Goal: Information Seeking & Learning: Learn about a topic

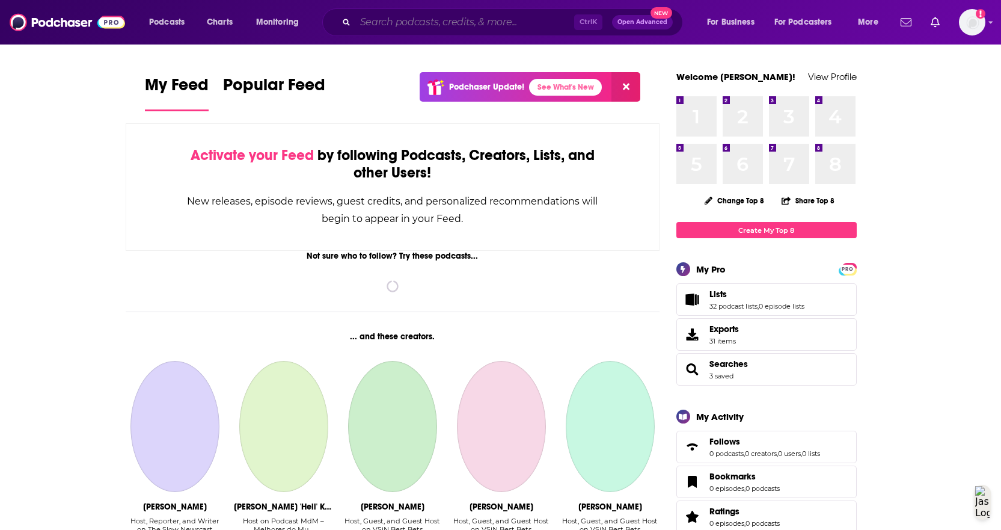
click at [440, 20] on input "Search podcasts, credits, & more..." at bounding box center [464, 22] width 219 height 19
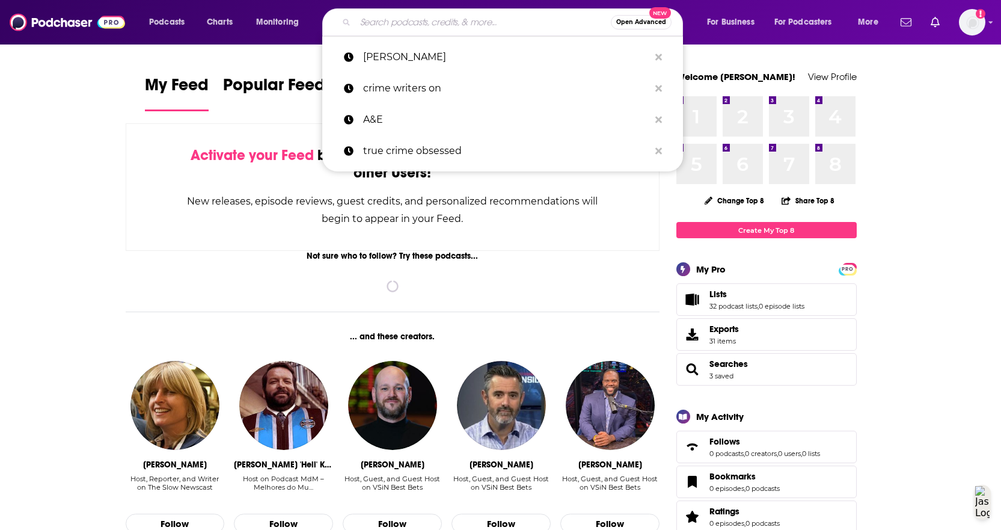
type input "a"
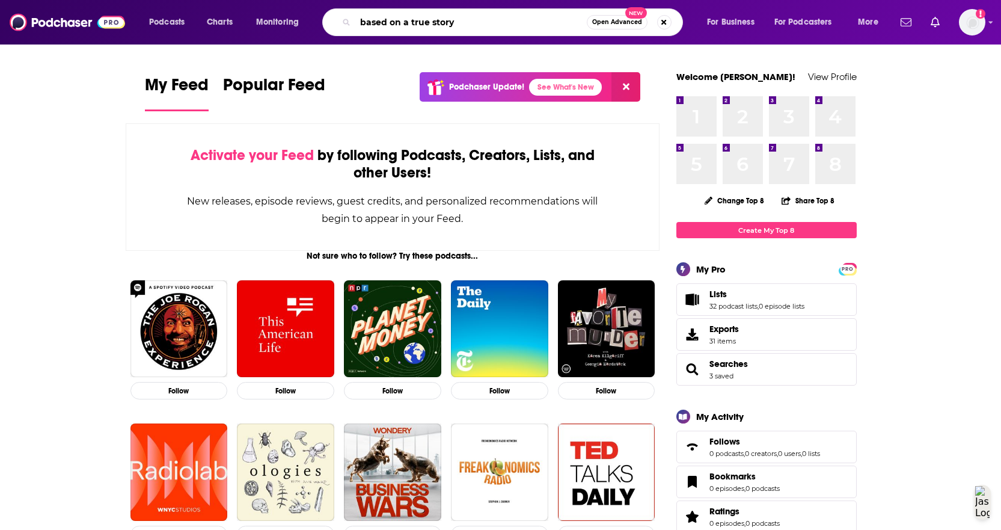
type input "based on a true story"
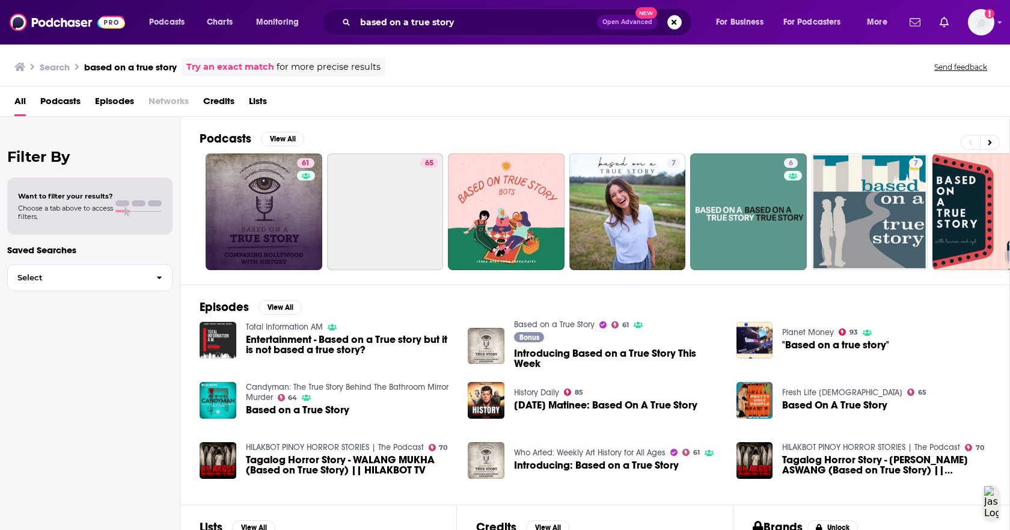
click at [280, 192] on link "61" at bounding box center [264, 211] width 117 height 117
